Goal: Task Accomplishment & Management: Manage account settings

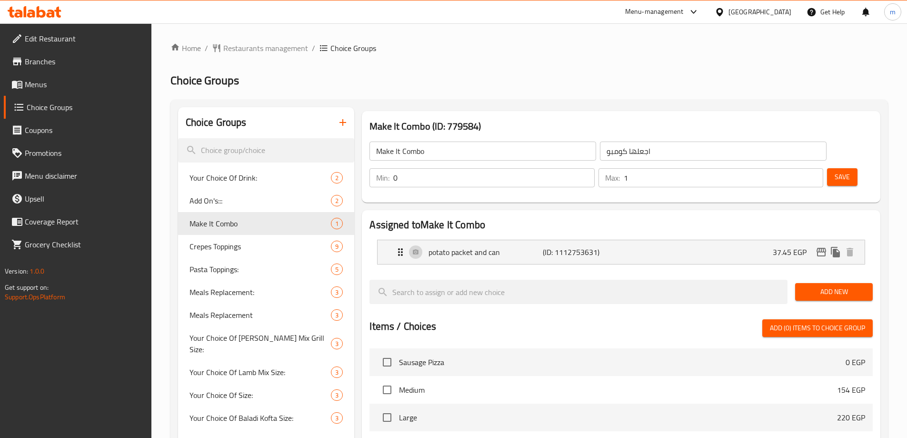
scroll to position [982, 0]
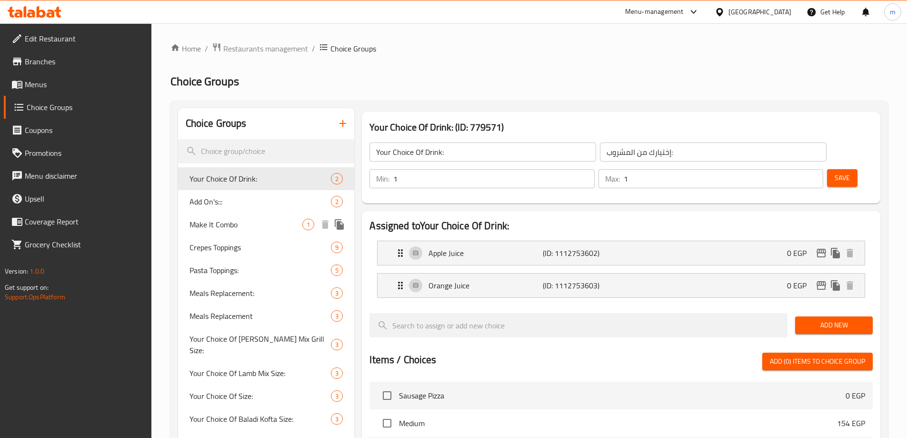
click at [230, 219] on span "Make It Combo" at bounding box center [245, 224] width 113 height 11
type input "Make It Combo"
type input "اجعلها كومبو"
type input "0"
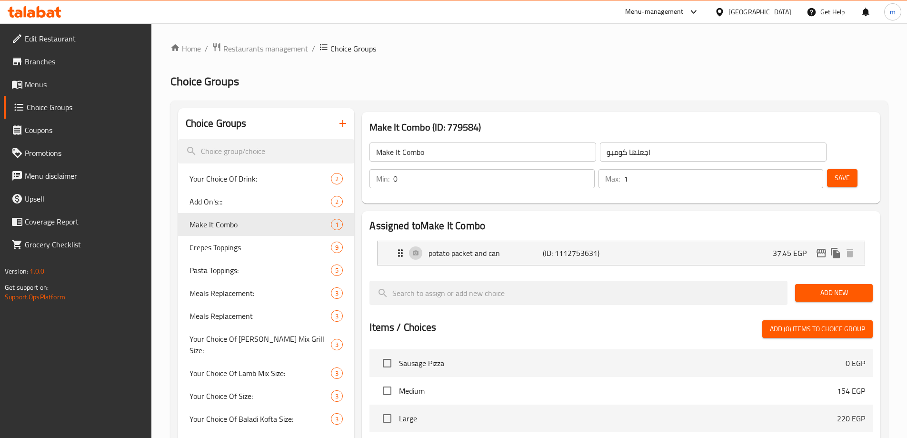
click at [505, 77] on h2 "Choice Groups" at bounding box center [528, 81] width 717 height 15
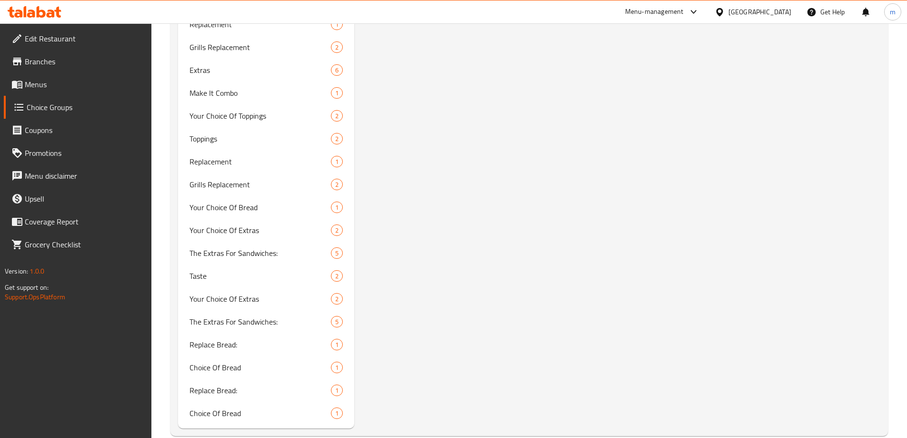
scroll to position [994, 0]
